Goal: Transaction & Acquisition: Purchase product/service

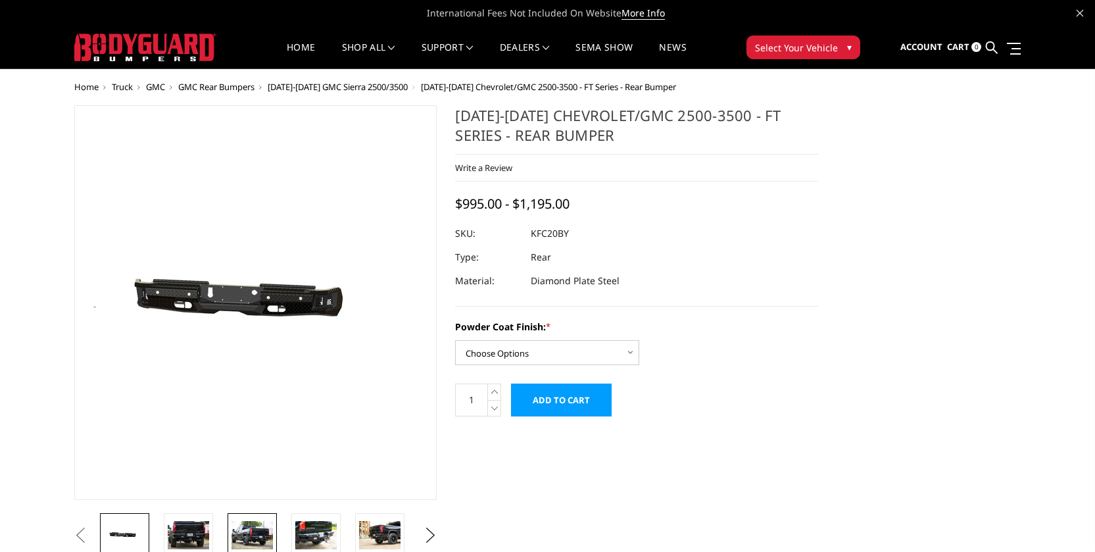
click at [254, 544] on img at bounding box center [251, 535] width 41 height 28
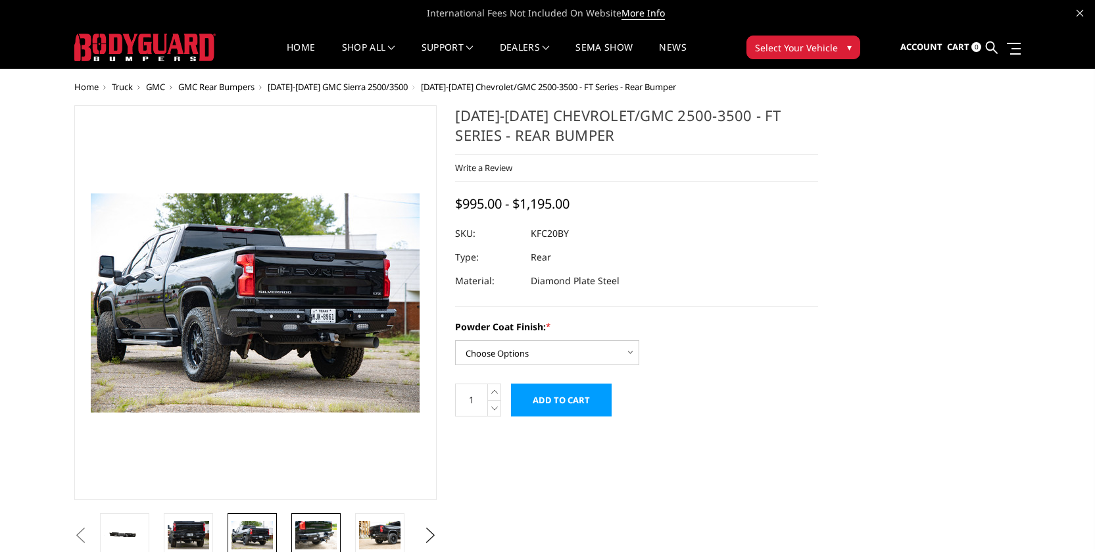
click at [306, 522] on img at bounding box center [315, 535] width 41 height 28
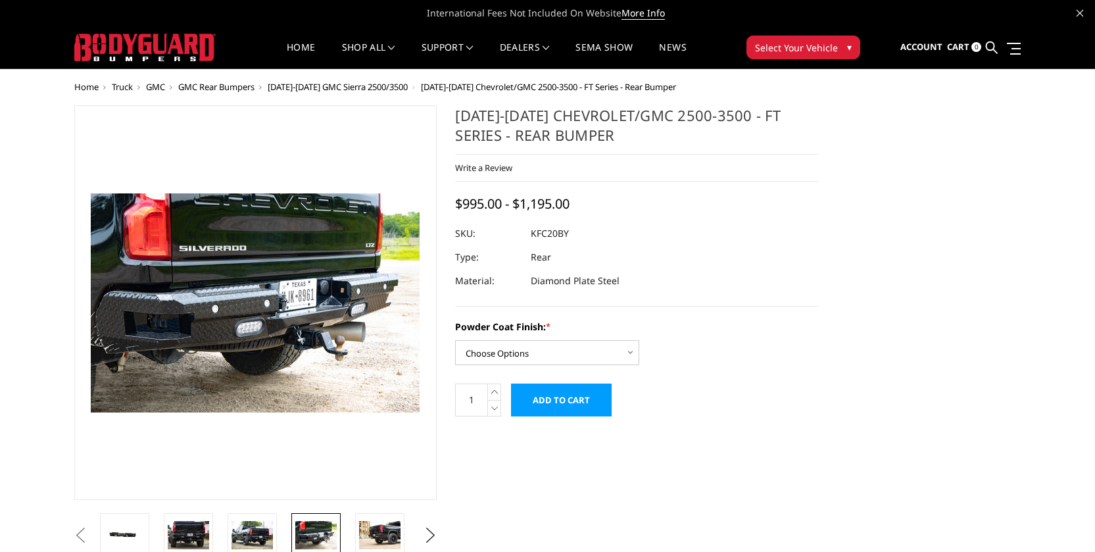
click at [357, 87] on span "[DATE]-[DATE] GMC Sierra 2500/3500" at bounding box center [338, 87] width 140 height 12
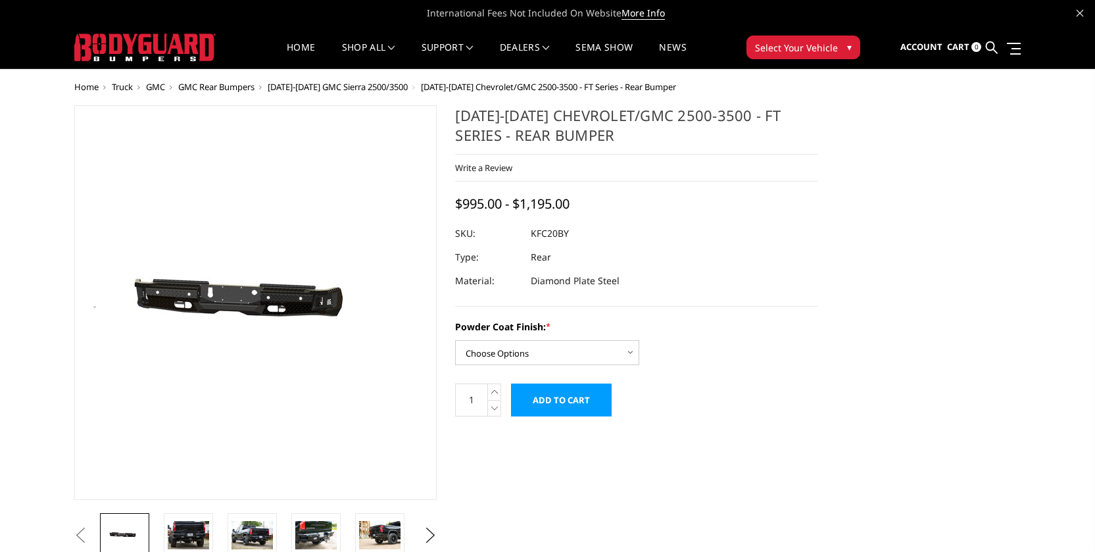
click at [118, 87] on span "Truck" at bounding box center [122, 87] width 21 height 12
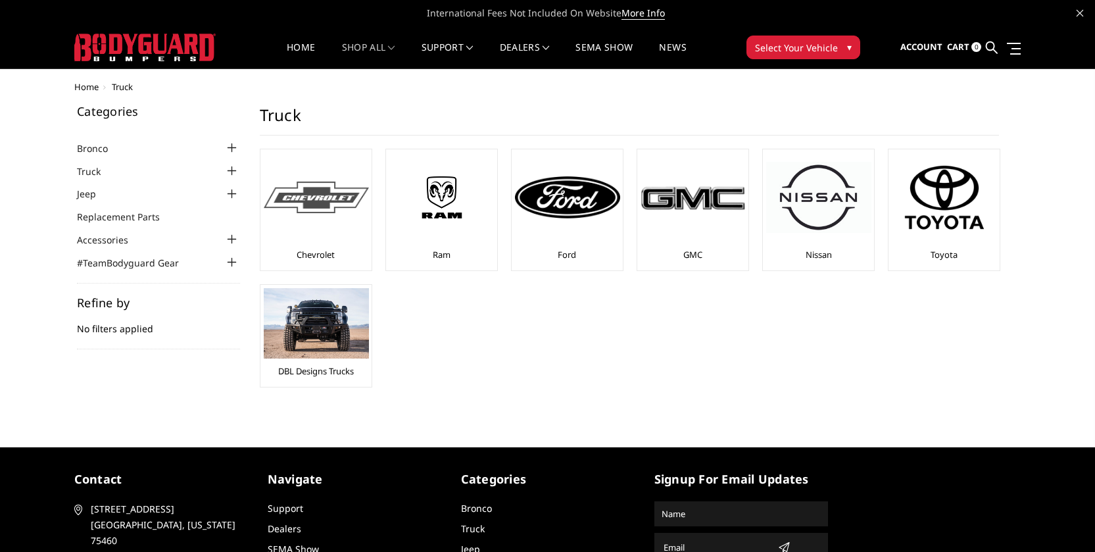
click at [332, 195] on img at bounding box center [316, 197] width 105 height 32
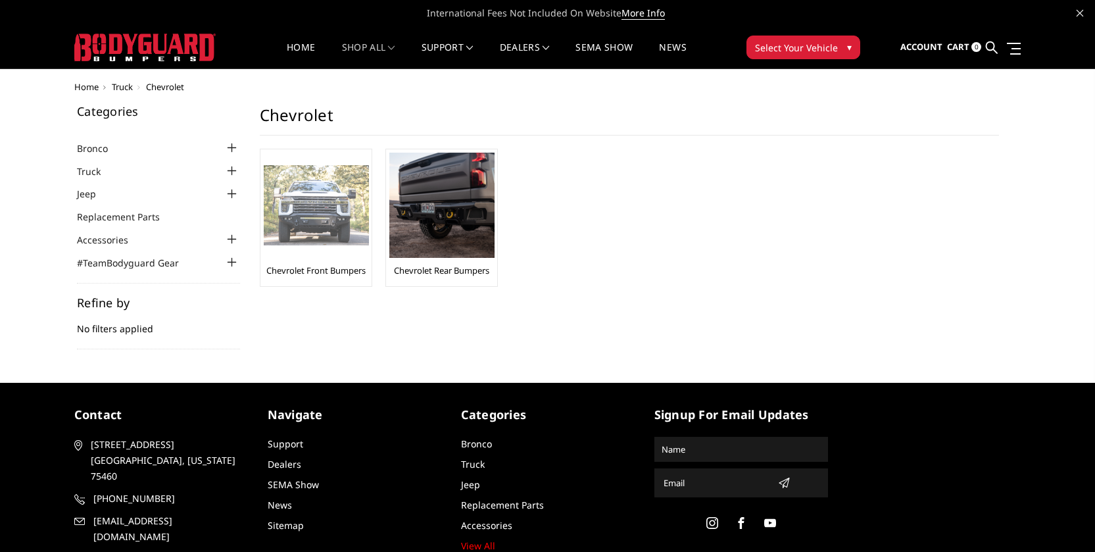
click at [310, 204] on img at bounding box center [316, 205] width 105 height 81
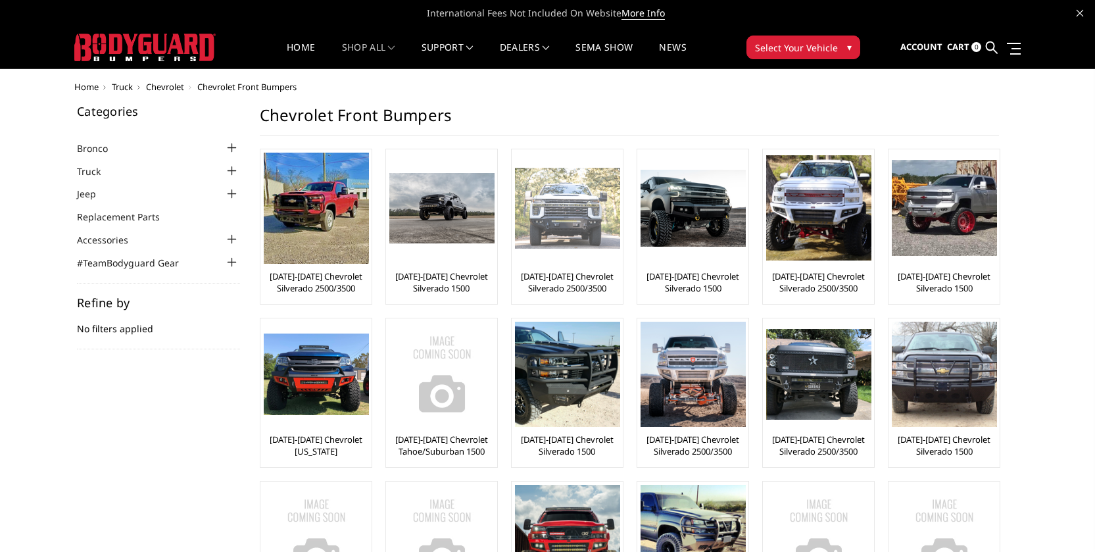
click at [557, 207] on img at bounding box center [567, 208] width 105 height 81
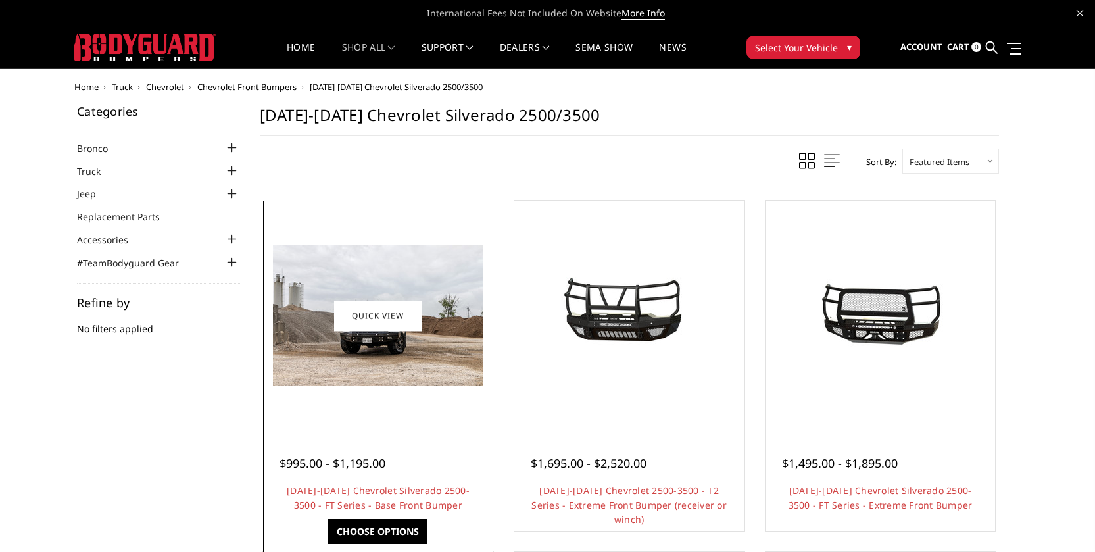
click at [393, 302] on link "Quick view" at bounding box center [378, 315] width 88 height 31
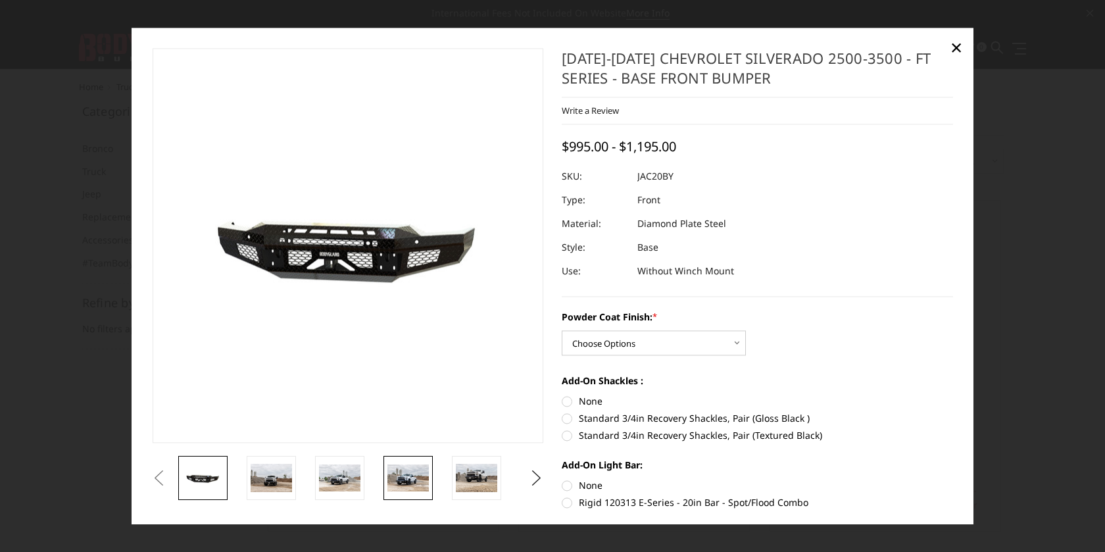
click at [401, 483] on img at bounding box center [407, 478] width 41 height 28
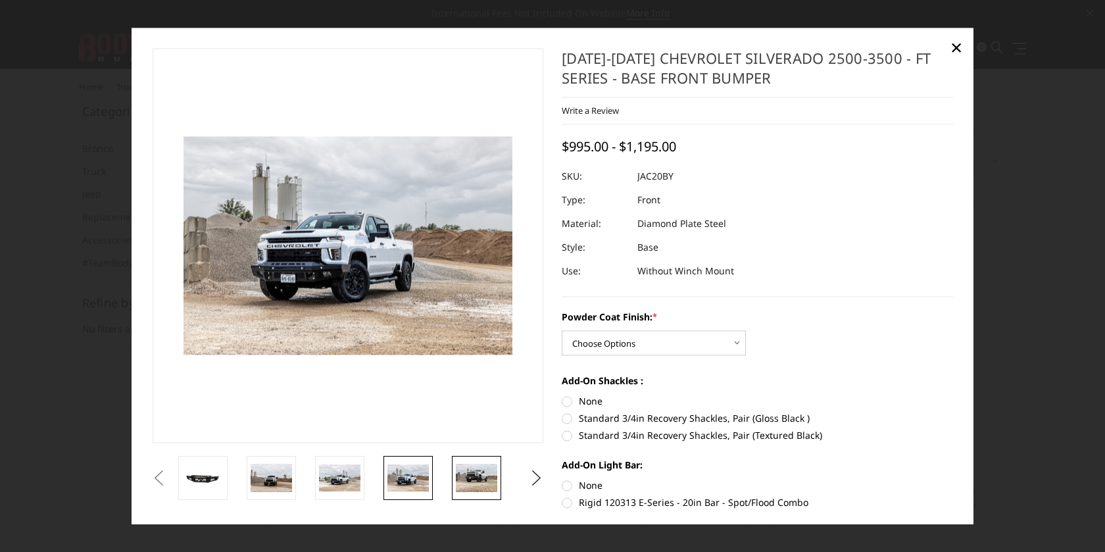
click at [470, 474] on img at bounding box center [476, 478] width 41 height 28
